Goal: Task Accomplishment & Management: Use online tool/utility

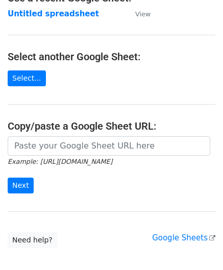
scroll to position [102, 0]
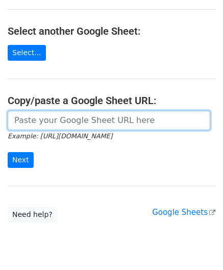
click at [63, 123] on input "url" at bounding box center [109, 120] width 202 height 19
paste input "[URL][DOMAIN_NAME]"
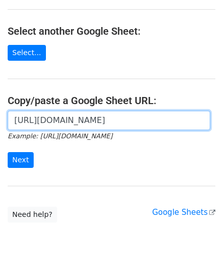
scroll to position [0, 212]
type input "[URL][DOMAIN_NAME]"
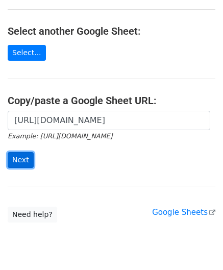
scroll to position [0, 0]
click at [18, 155] on input "Next" at bounding box center [21, 160] width 26 height 16
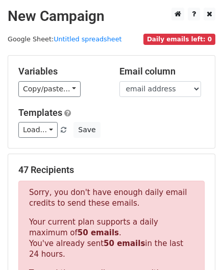
scroll to position [344, 0]
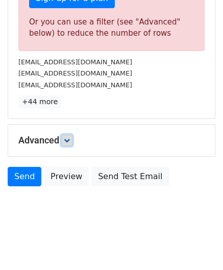
click at [67, 139] on icon at bounding box center [67, 140] width 6 height 6
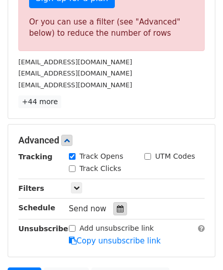
click at [120, 208] on div at bounding box center [120, 208] width 14 height 13
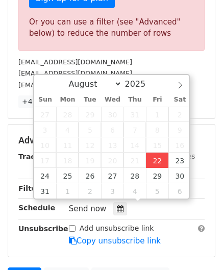
type input "[DATE] 12:00"
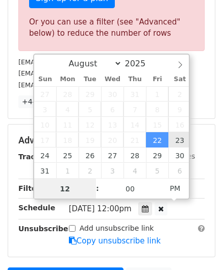
paste input "9"
type input "9"
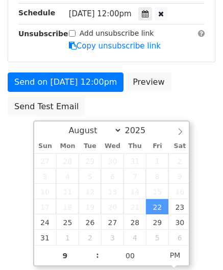
type input "[DATE] 21:00"
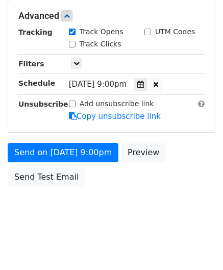
scroll to position [468, 0]
